Goal: Task Accomplishment & Management: Manage account settings

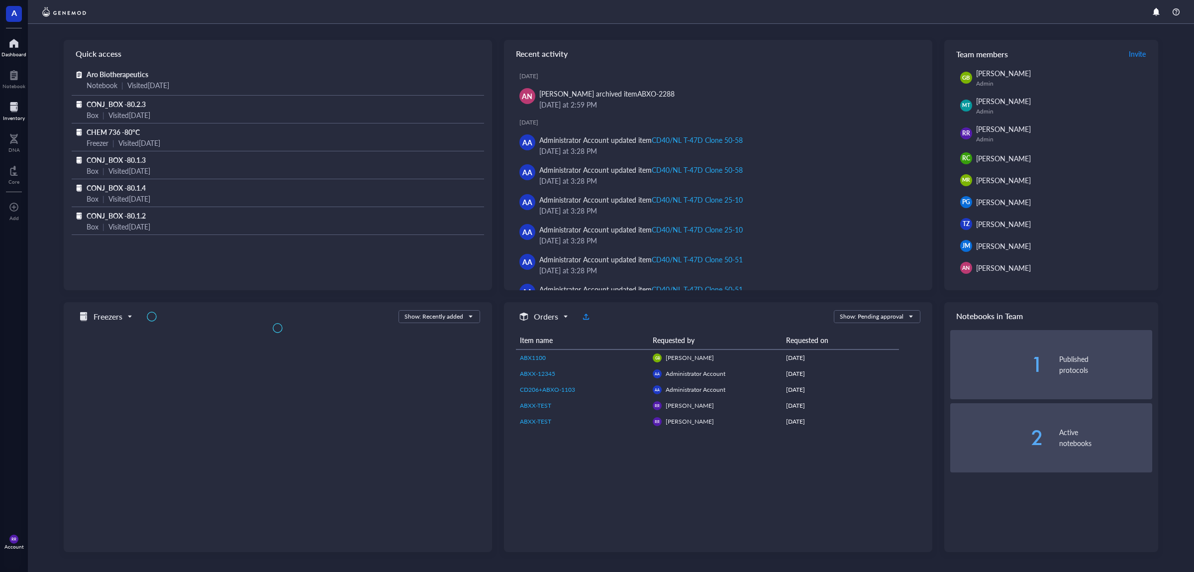
click at [3, 108] on div "Inventory" at bounding box center [14, 110] width 28 height 28
click at [24, 537] on div "RR Account" at bounding box center [14, 542] width 28 height 28
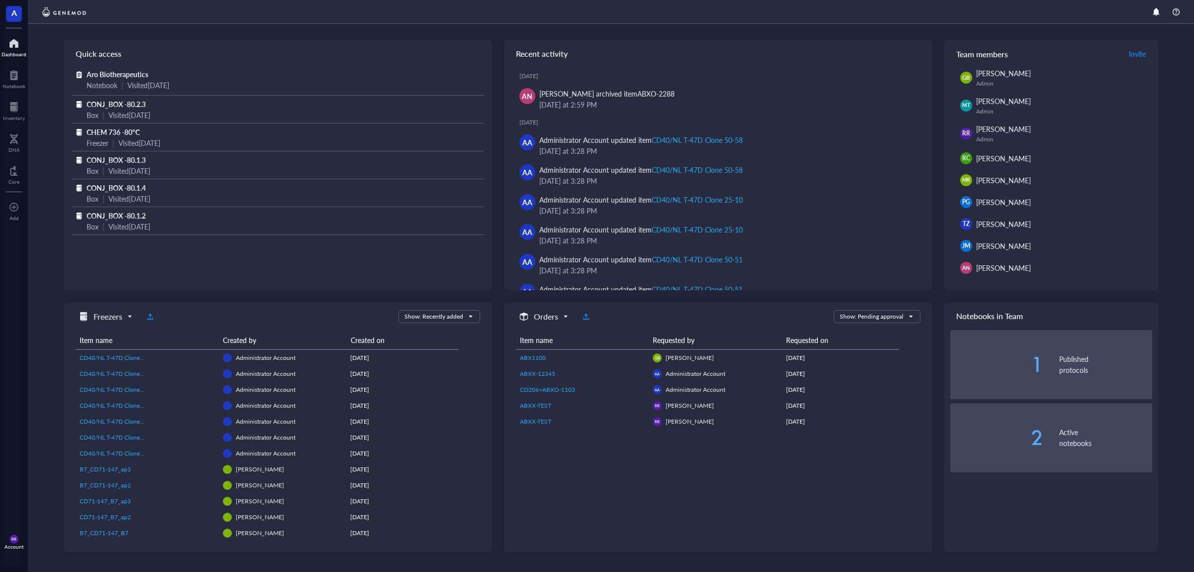
click at [21, 537] on div "RR Account" at bounding box center [14, 542] width 28 height 28
click at [18, 540] on span "RR" at bounding box center [13, 538] width 9 height 9
click at [1185, 317] on div "Quick access Aro Biotherapeutics Notebook | Visited [DATE] CONJ_BOX -80.2.3 Box…" at bounding box center [611, 298] width 1166 height 548
click at [20, 544] on div "Account" at bounding box center [13, 546] width 19 height 6
click at [56, 501] on link "Account settings" at bounding box center [70, 505] width 65 height 18
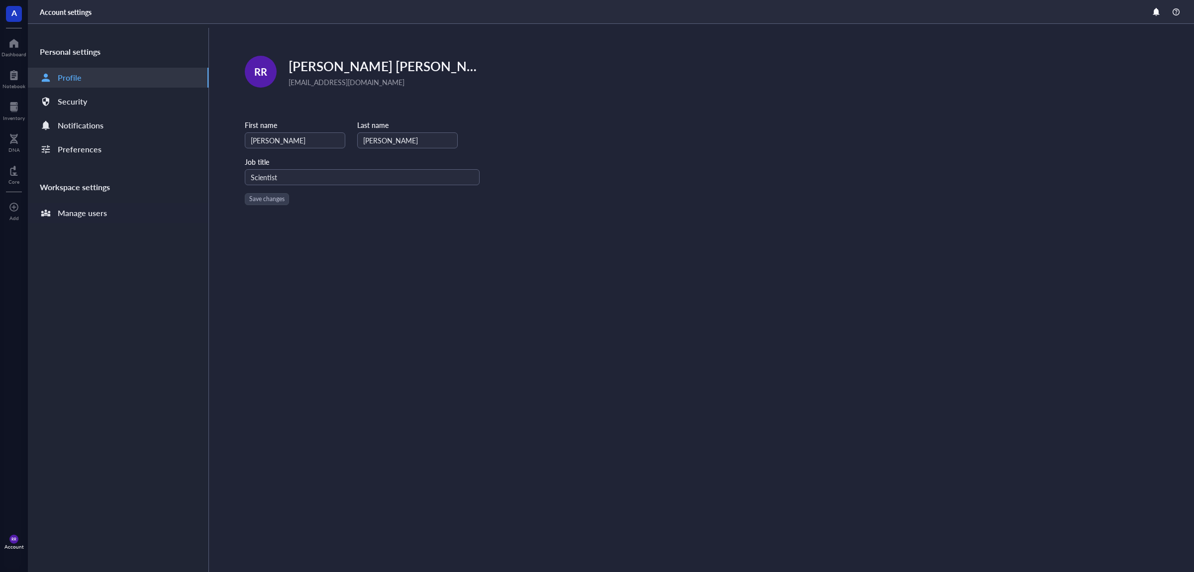
click at [117, 219] on div "Manage users" at bounding box center [118, 213] width 181 height 20
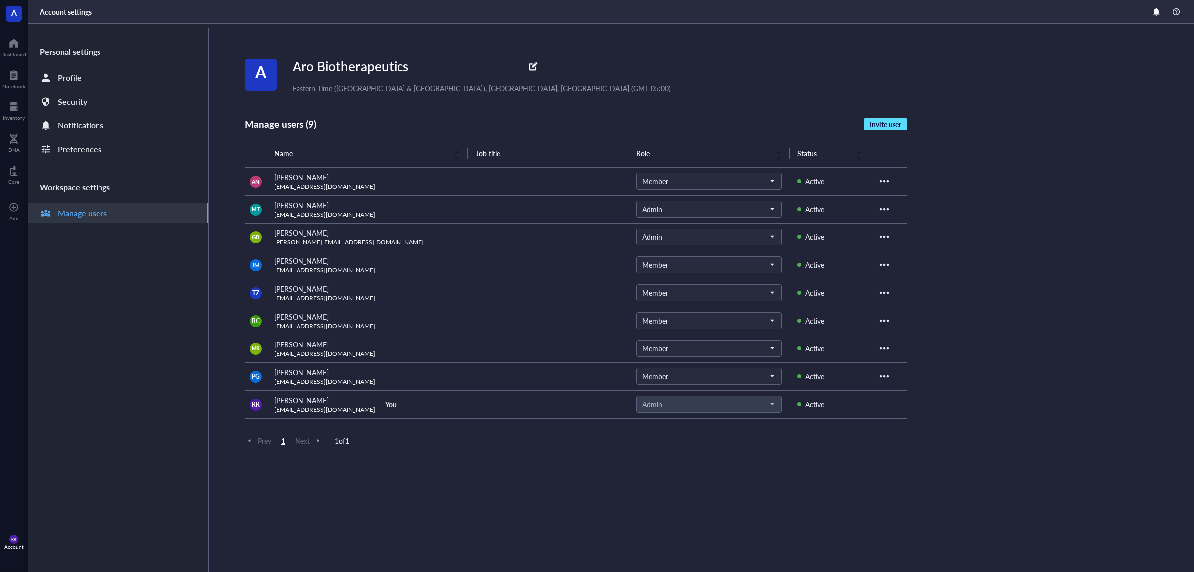
click at [900, 119] on button "Invite user" at bounding box center [886, 124] width 44 height 12
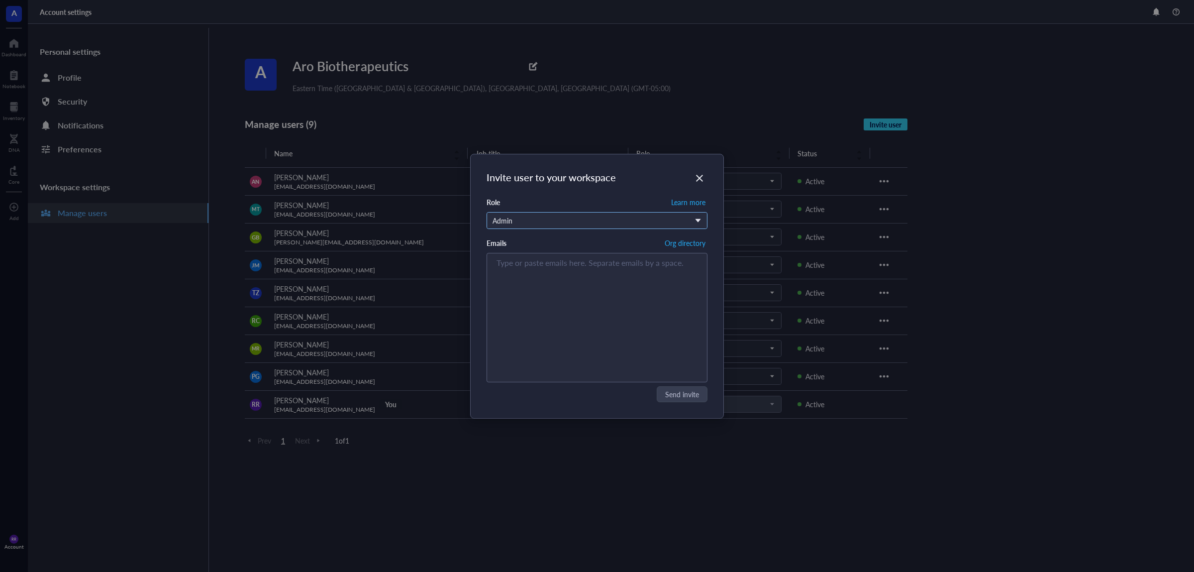
click at [589, 222] on div "Admin" at bounding box center [592, 220] width 198 height 11
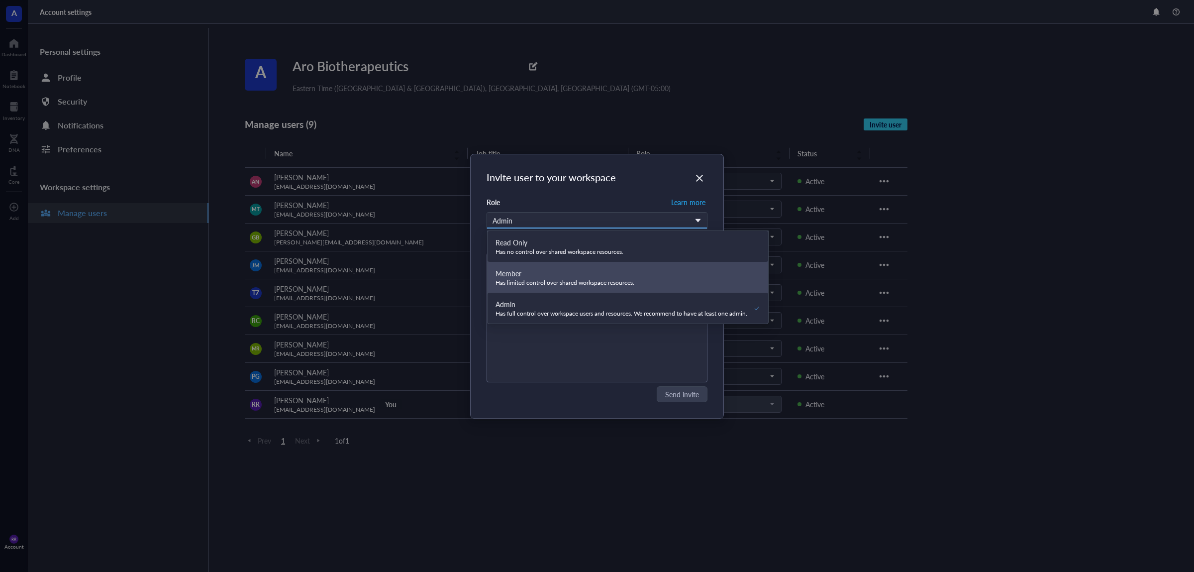
click at [597, 253] on div "Has no control over shared workspace resources." at bounding box center [560, 252] width 128 height 8
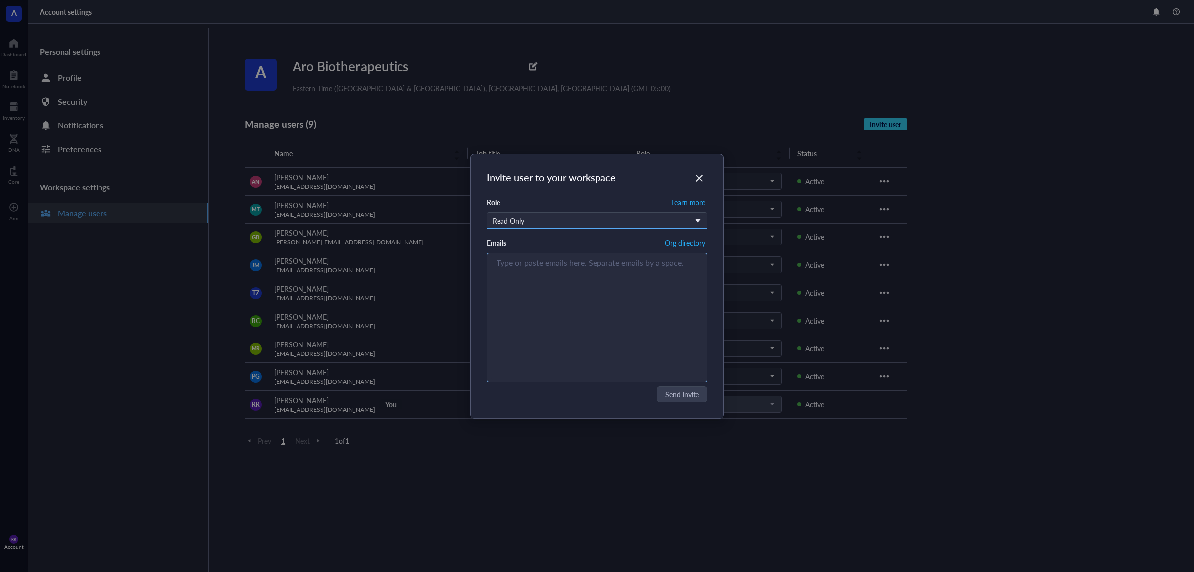
click at [590, 294] on div "Type or paste emails here. Separate emails by a space." at bounding box center [597, 317] width 212 height 124
paste input "[EMAIL_ADDRESS][DOMAIN_NAME]"
type input "[EMAIL_ADDRESS][DOMAIN_NAME]"
click at [687, 385] on div "Invite user to your workspace Role Learn more Read Only Read Only Has no contro…" at bounding box center [597, 286] width 253 height 264
click at [692, 394] on span "Send invite" at bounding box center [683, 394] width 34 height 11
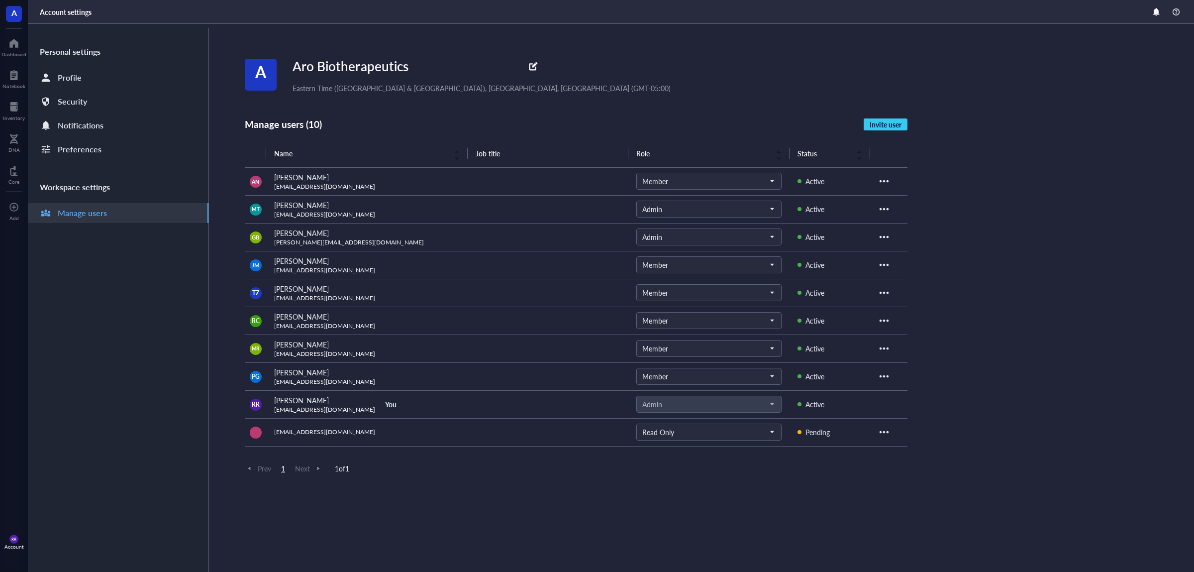
click at [894, 432] on td at bounding box center [889, 432] width 38 height 28
click at [885, 432] on div at bounding box center [884, 432] width 16 height 16
click at [1050, 385] on div "A Aro Biotherapeutics Eastern Time ([GEOGRAPHIC_DATA] & [GEOGRAPHIC_DATA]), [GE…" at bounding box center [720, 298] width 950 height 548
click at [759, 435] on span "Read Only" at bounding box center [707, 431] width 131 height 9
click at [1027, 495] on div "A Aro Biotherapeutics Eastern Time (US & Canada), Bogota, Lima (GMT-05:00) Mana…" at bounding box center [720, 298] width 950 height 548
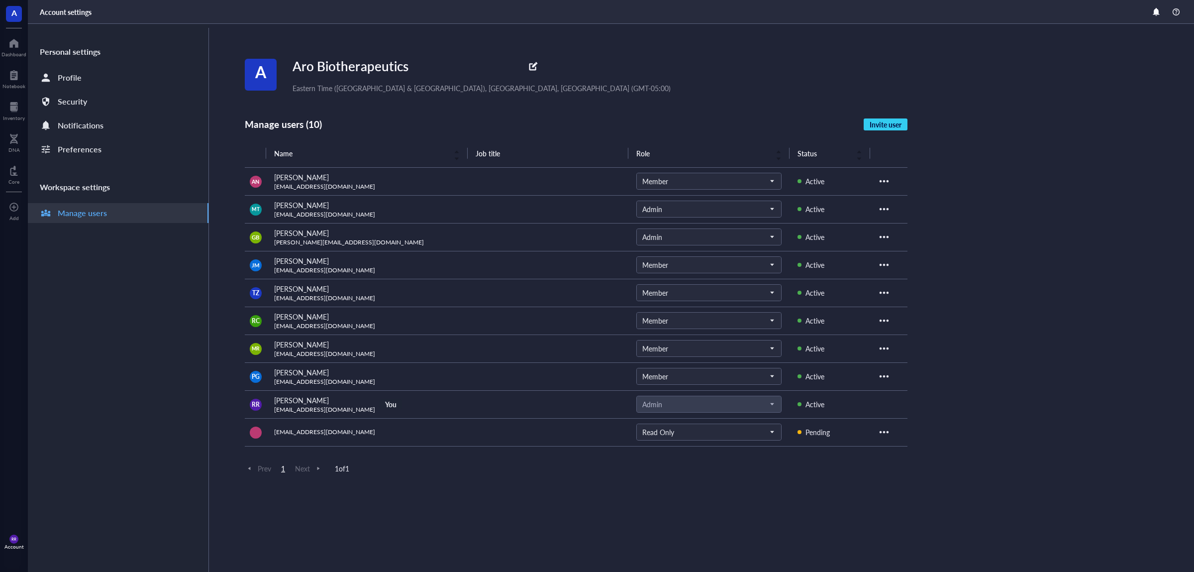
click at [888, 433] on div at bounding box center [884, 432] width 16 height 16
click at [936, 448] on span "Resend invite" at bounding box center [914, 448] width 57 height 11
click at [331, 428] on div "[EMAIL_ADDRESS][DOMAIN_NAME]" at bounding box center [324, 432] width 101 height 8
click at [330, 427] on td "[EMAIL_ADDRESS][DOMAIN_NAME]" at bounding box center [366, 432] width 201 height 28
click at [284, 435] on div "[EMAIL_ADDRESS][DOMAIN_NAME]" at bounding box center [324, 432] width 101 height 8
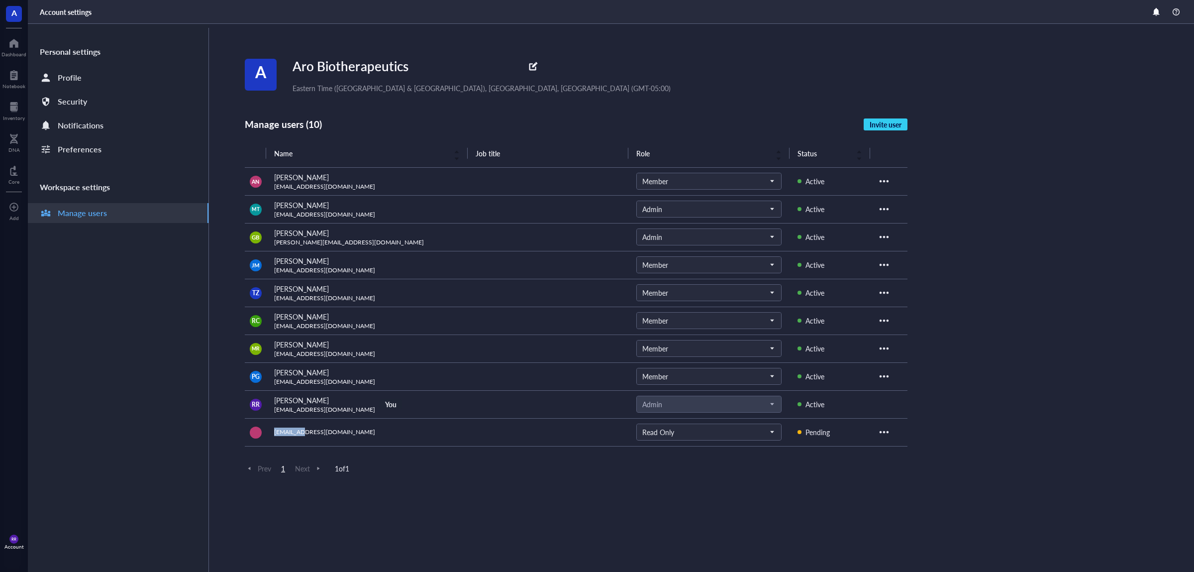
click at [284, 435] on div "[EMAIL_ADDRESS][DOMAIN_NAME]" at bounding box center [324, 432] width 101 height 8
